Goal: Find specific page/section: Locate a particular part of the current website

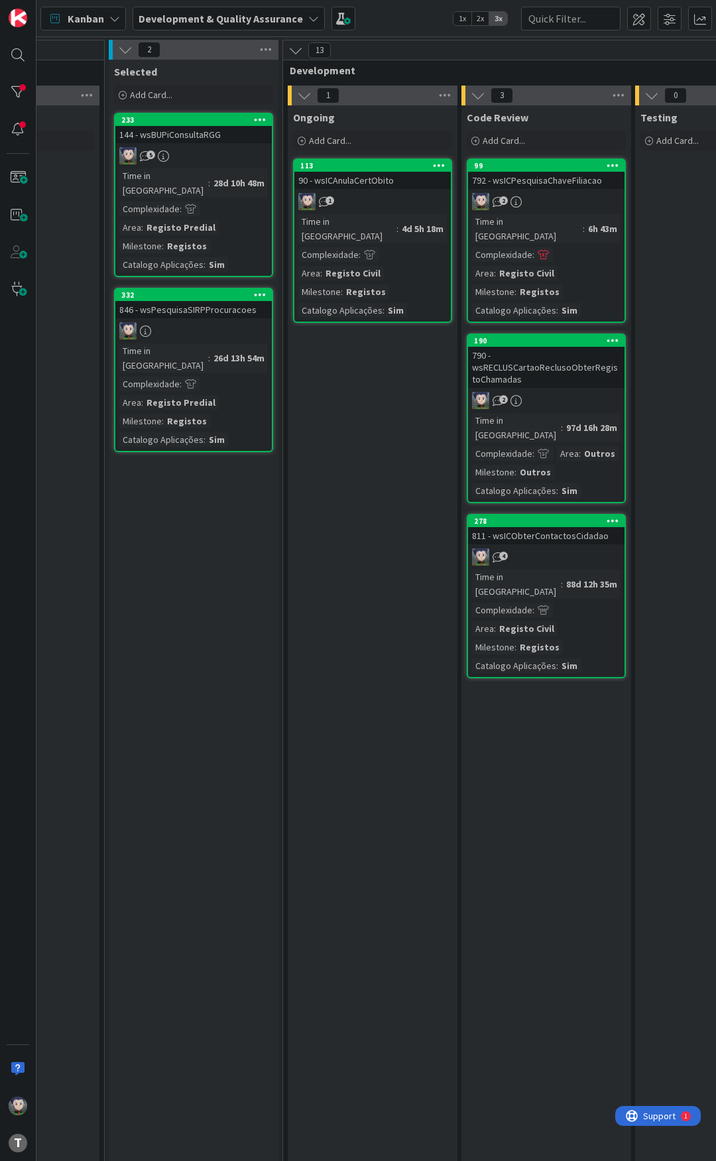
click at [377, 186] on div "90 - wsICAnulaCertObito" at bounding box center [372, 180] width 156 height 17
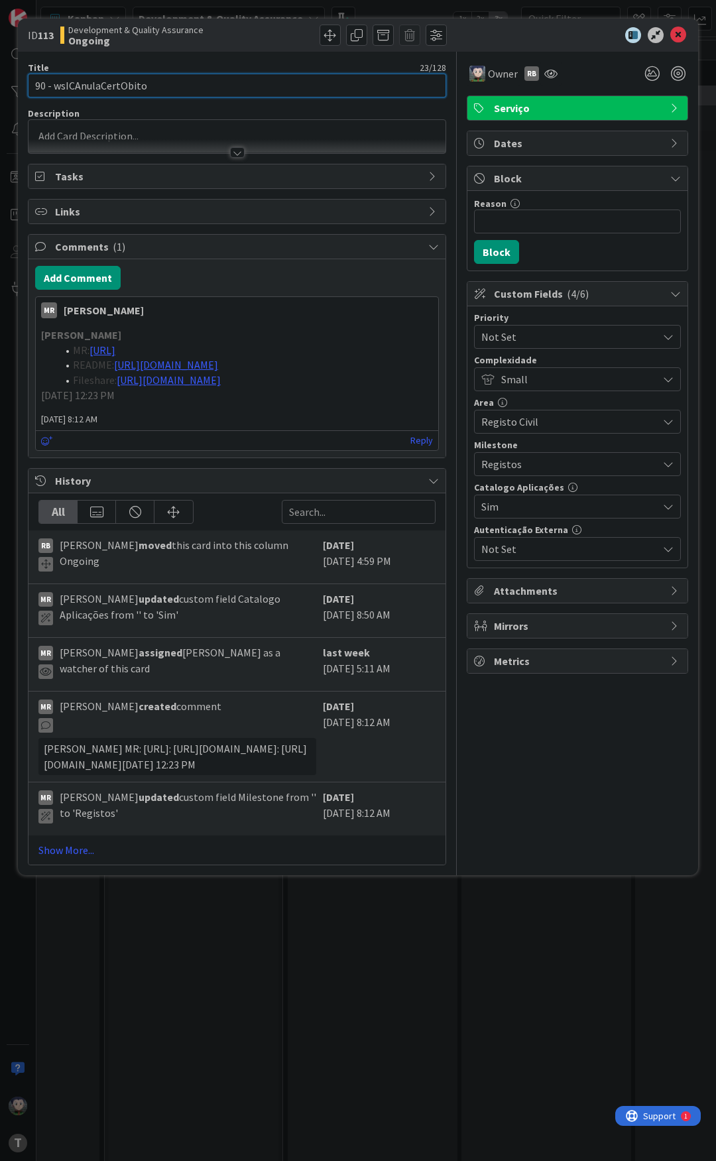
click at [143, 88] on input "90 - wsICAnulaCertObito" at bounding box center [237, 86] width 418 height 24
click at [292, 64] on div "Title 23 / 128" at bounding box center [237, 68] width 418 height 12
click at [505, 743] on div "Owner RB Serviço Dates Block Reason 0 / 256 Block Custom Fields ( 4/6 ) Priorit…" at bounding box center [577, 459] width 221 height 814
